Goal: Task Accomplishment & Management: Manage account settings

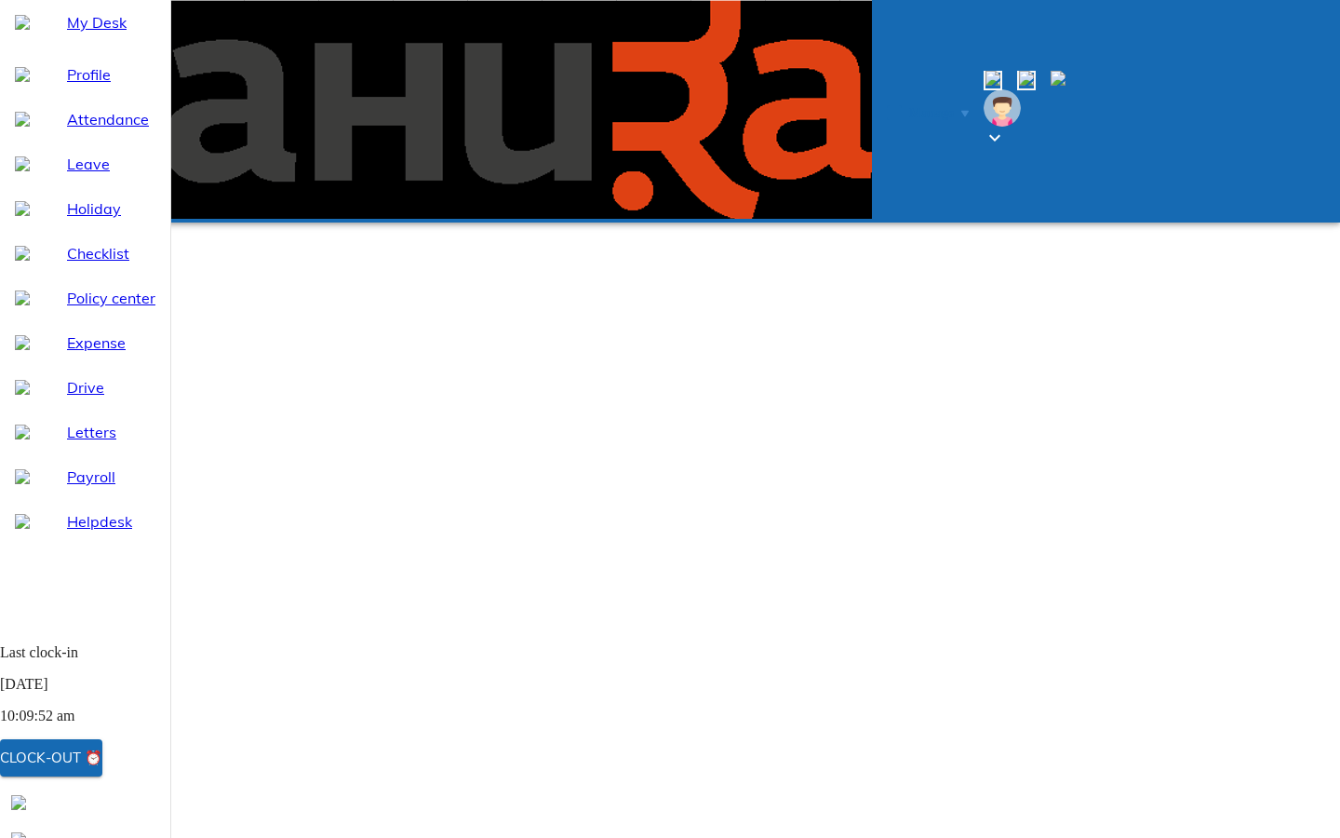
click at [77, 97] on div "Profile" at bounding box center [85, 74] width 170 height 45
click at [87, 130] on span "Attendance" at bounding box center [111, 119] width 88 height 22
click at [68, 86] on span "Profile" at bounding box center [111, 74] width 88 height 22
click at [41, 231] on div "Holiday" at bounding box center [85, 208] width 170 height 45
click at [53, 186] on div "Leave" at bounding box center [85, 163] width 170 height 45
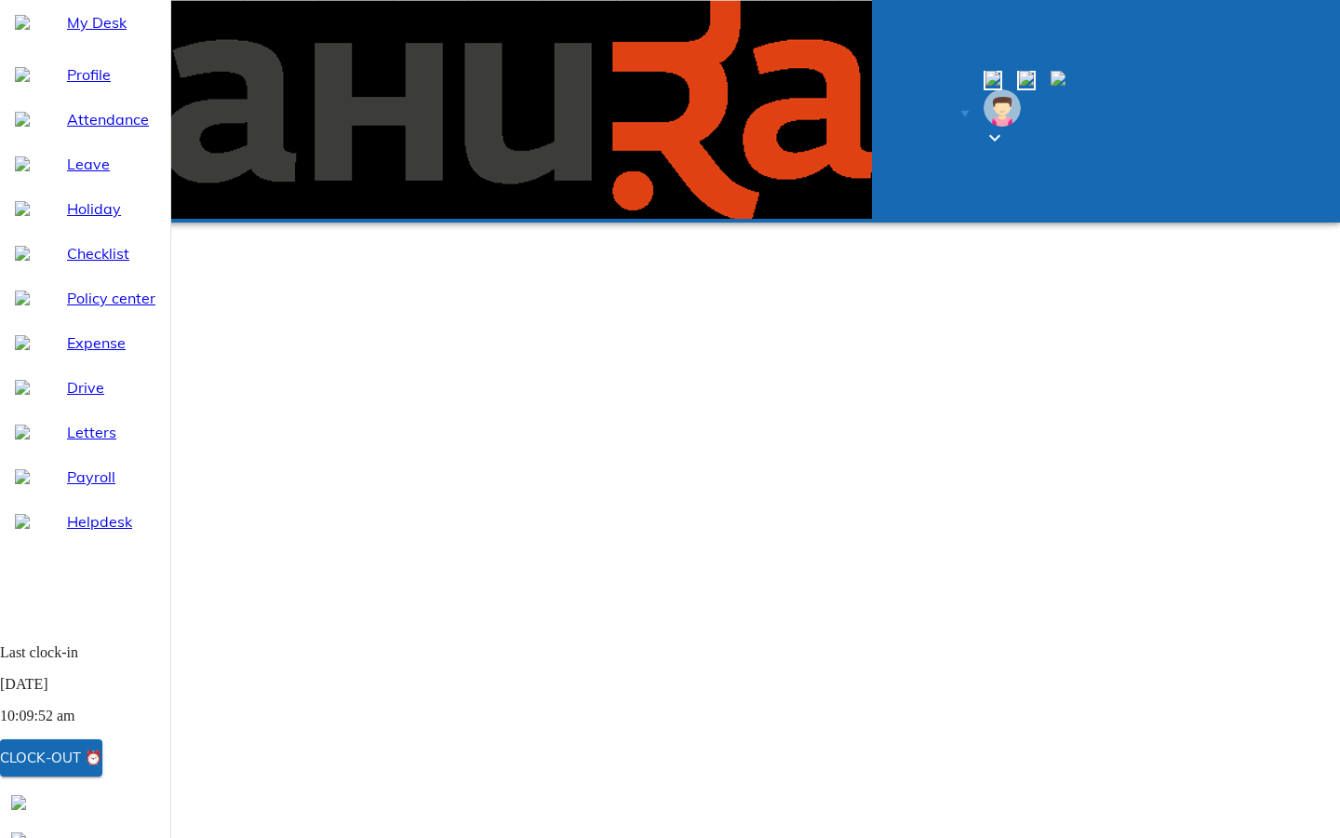
select select "9"
click at [72, 130] on span "Attendance" at bounding box center [111, 119] width 88 height 22
select select "9"
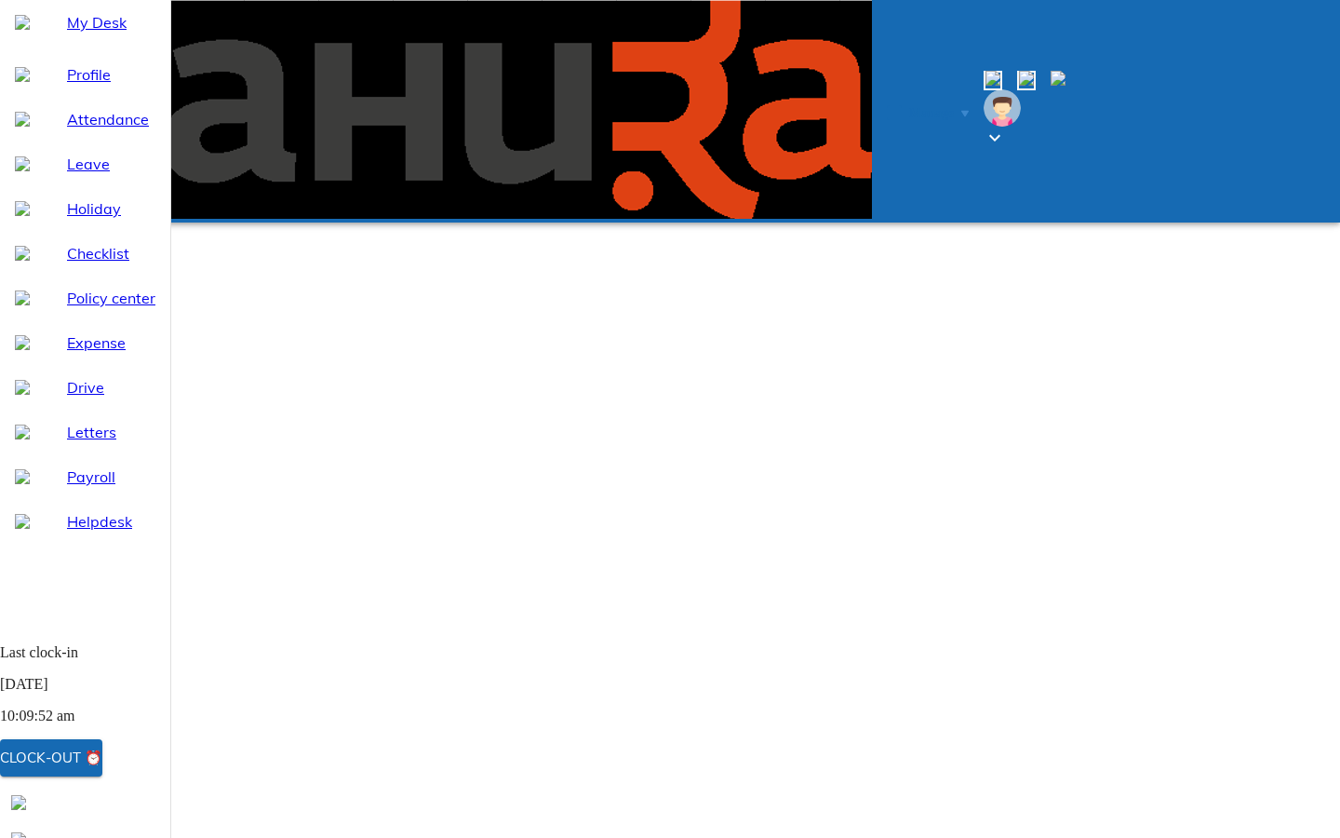
click at [71, 175] on span "Leave" at bounding box center [111, 164] width 88 height 22
select select "9"
click at [67, 86] on span "Profile" at bounding box center [111, 74] width 88 height 22
click at [1066, 71] on div at bounding box center [1025, 112] width 82 height 82
click at [1066, 71] on img at bounding box center [1058, 78] width 15 height 15
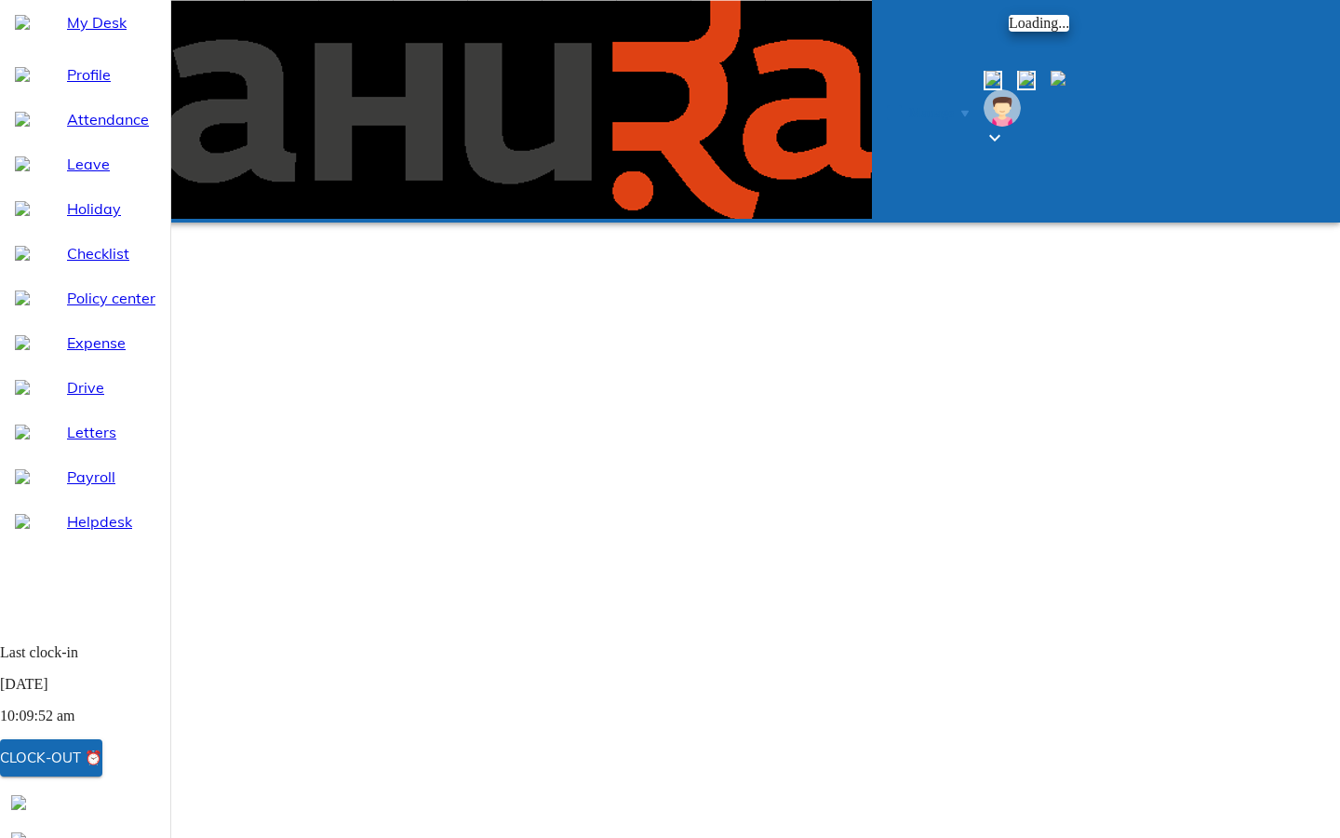
click at [1103, 30] on div at bounding box center [670, 419] width 1340 height 838
click at [1034, 71] on img at bounding box center [1026, 78] width 15 height 15
click at [1001, 71] on img at bounding box center [993, 78] width 15 height 15
click at [1066, 71] on div at bounding box center [1025, 112] width 82 height 82
click at [1001, 134] on icon at bounding box center [994, 137] width 11 height 7
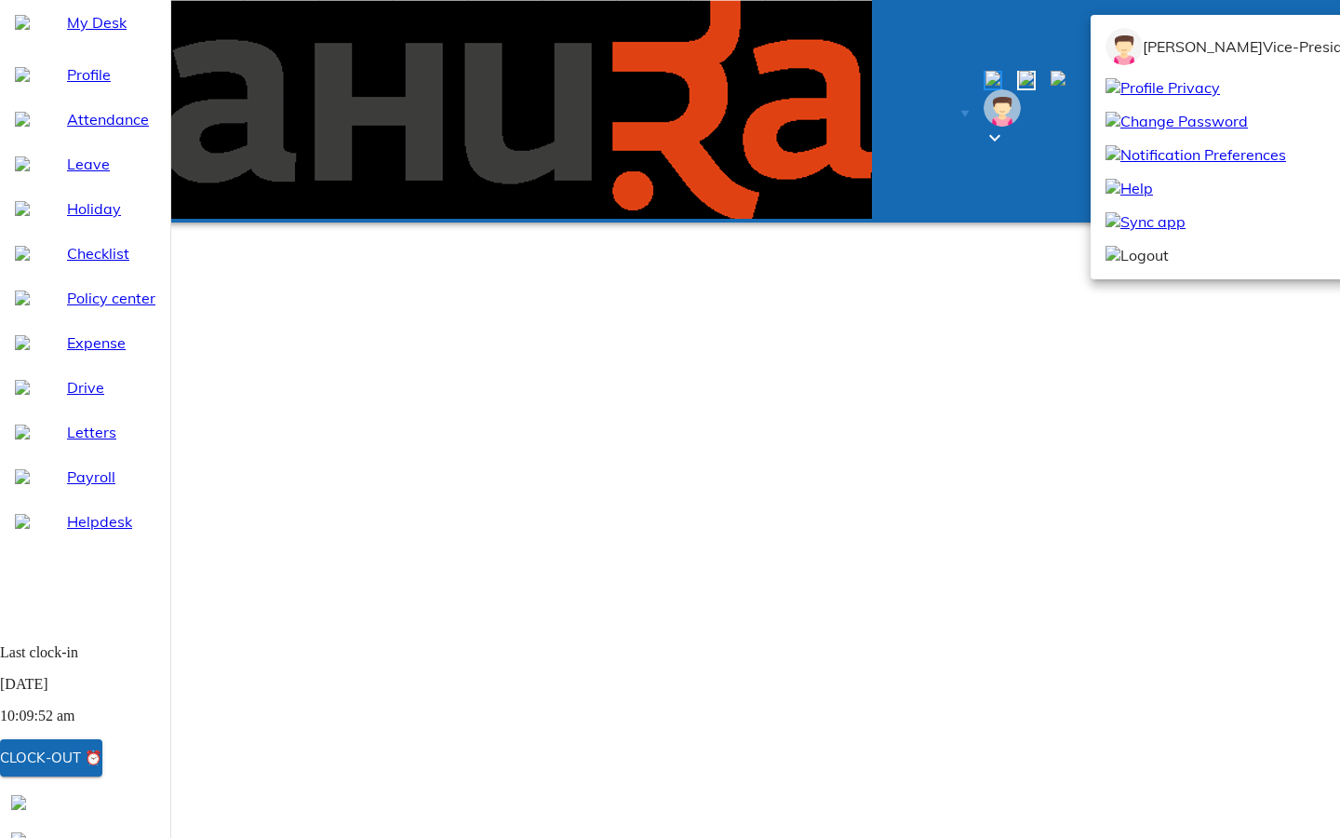
click at [1021, 87] on div at bounding box center [670, 419] width 1340 height 838
